Goal: Task Accomplishment & Management: Manage account settings

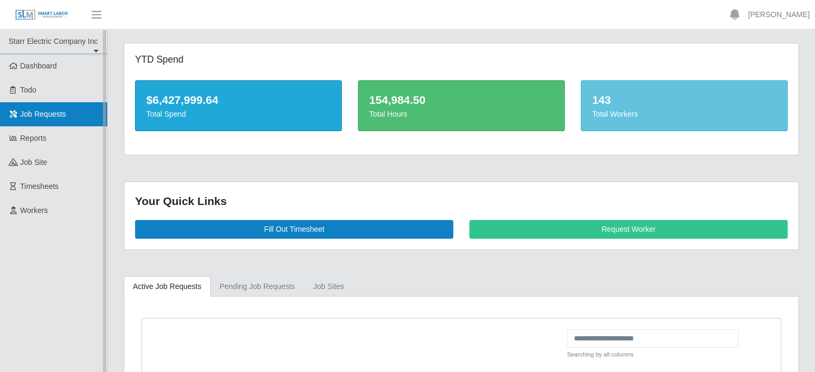
click at [74, 112] on link "Job Requests" at bounding box center [53, 114] width 107 height 24
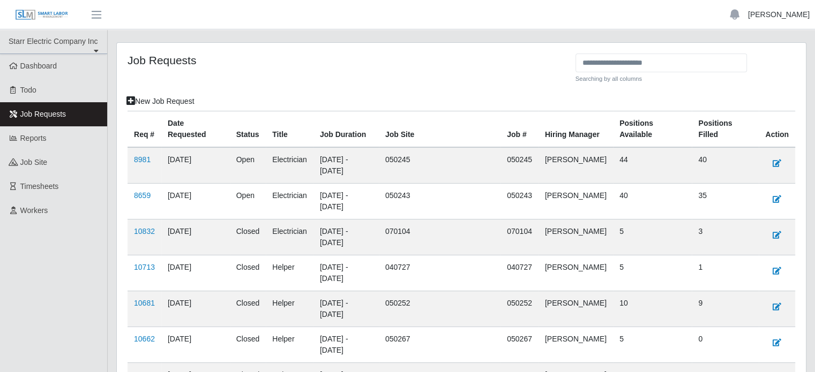
click at [781, 14] on link "[PERSON_NAME]" at bounding box center [779, 14] width 62 height 11
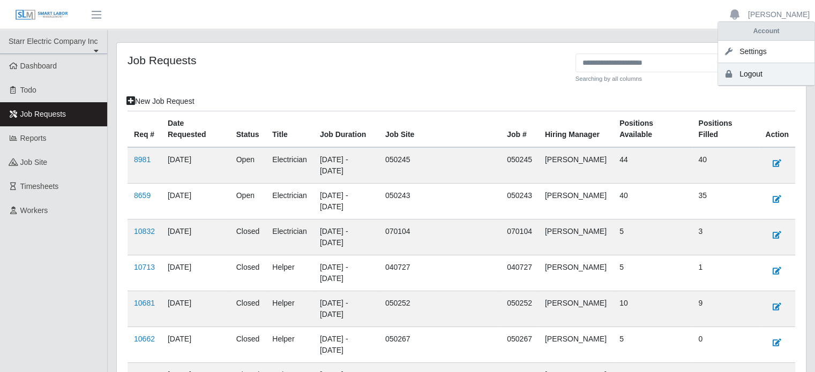
click at [758, 74] on link "Logout" at bounding box center [766, 74] width 96 height 23
